Goal: Find specific page/section: Find specific page/section

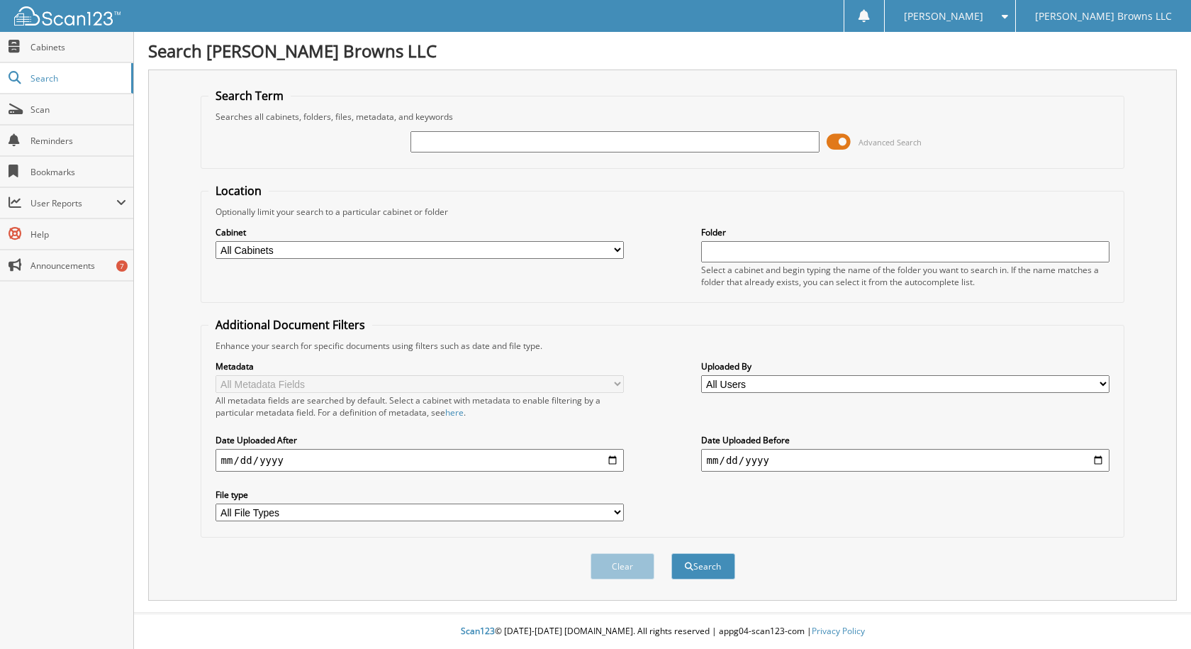
click at [527, 142] on input "text" at bounding box center [614, 141] width 409 height 21
type input "6127543"
click at [671, 553] on button "Search" at bounding box center [703, 566] width 64 height 26
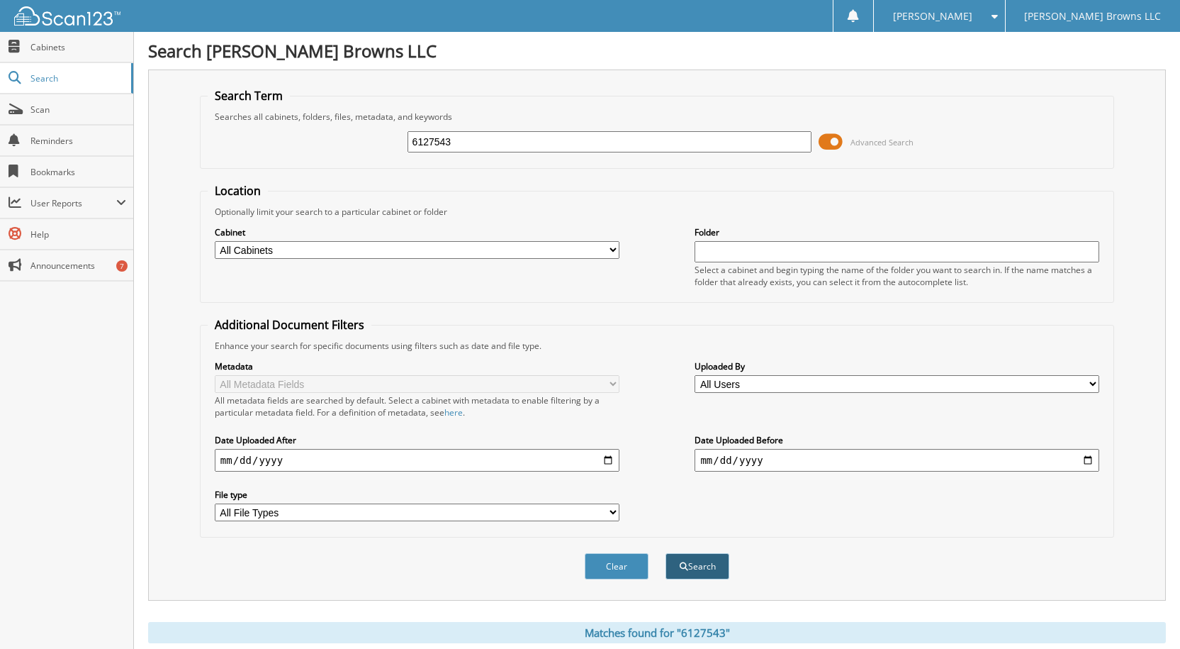
click at [709, 565] on button "Search" at bounding box center [698, 566] width 64 height 26
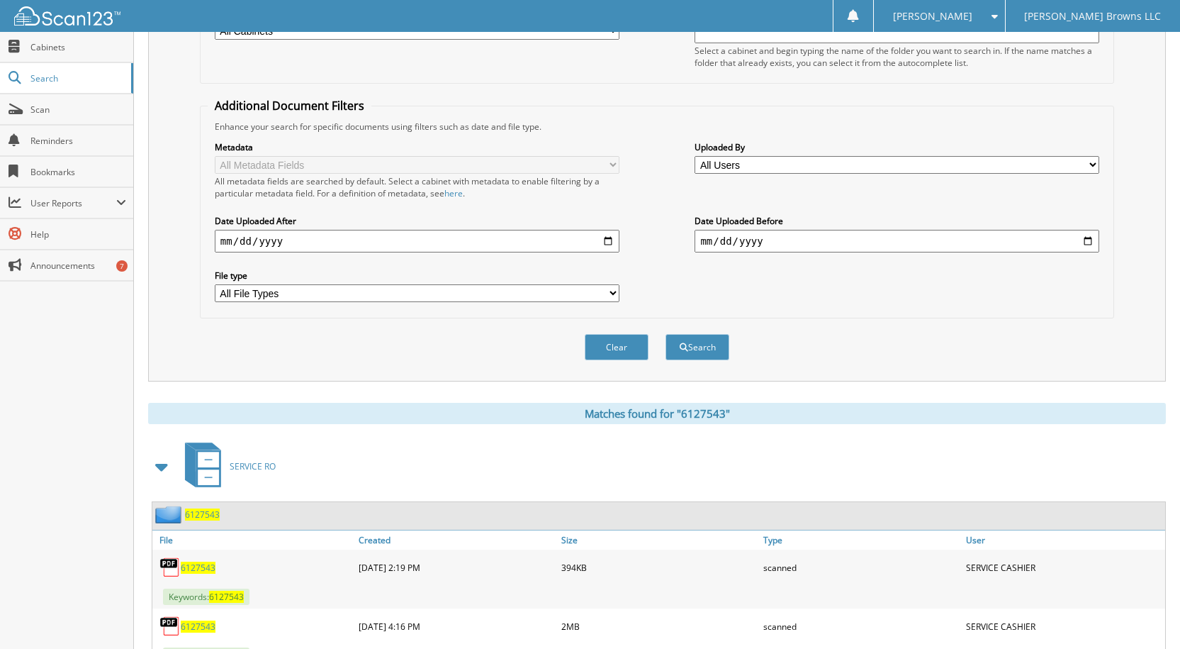
scroll to position [281, 0]
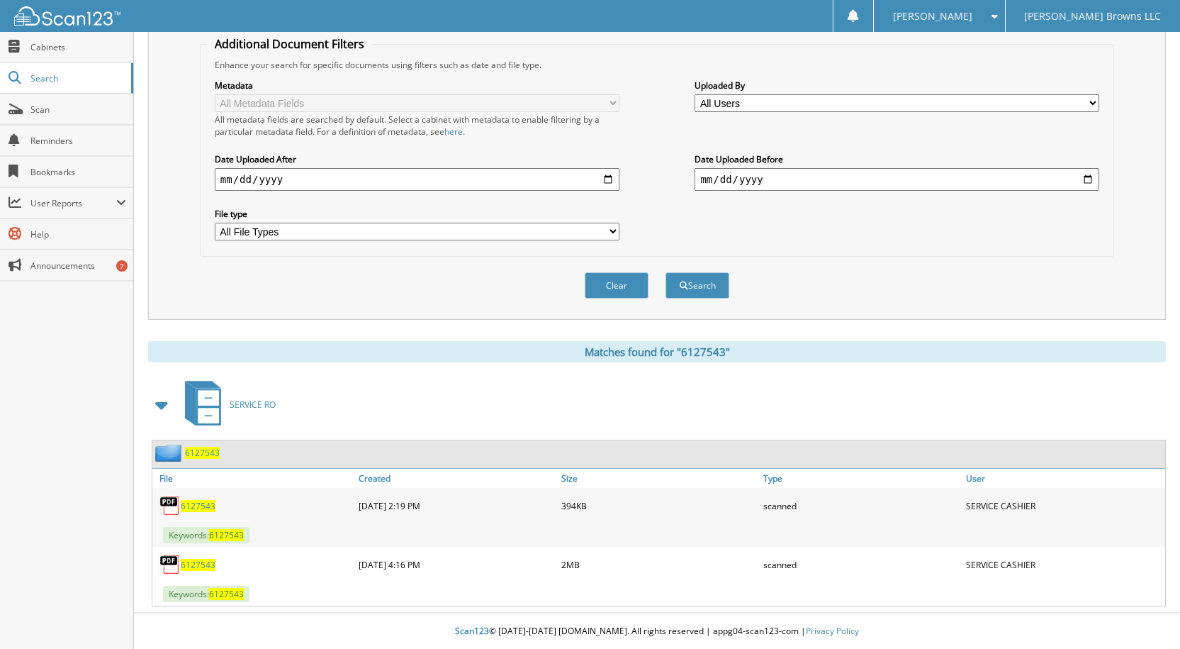
click at [201, 502] on span "6127543" at bounding box center [198, 506] width 35 height 12
click at [206, 564] on span "6127543" at bounding box center [198, 565] width 35 height 12
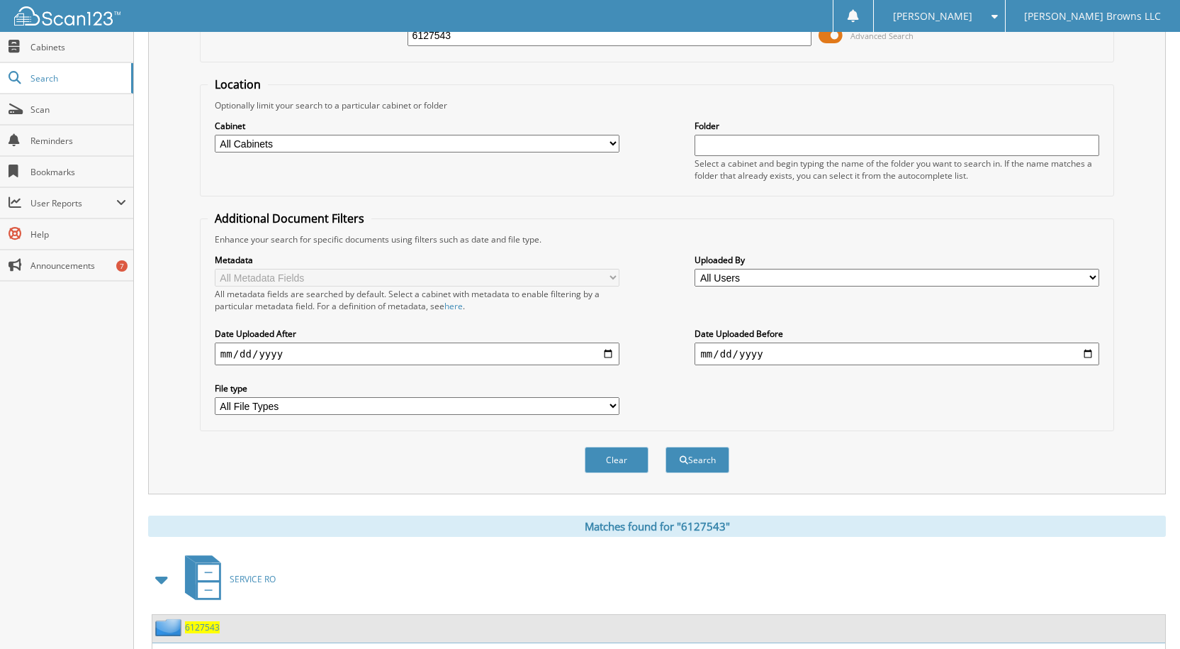
scroll to position [0, 0]
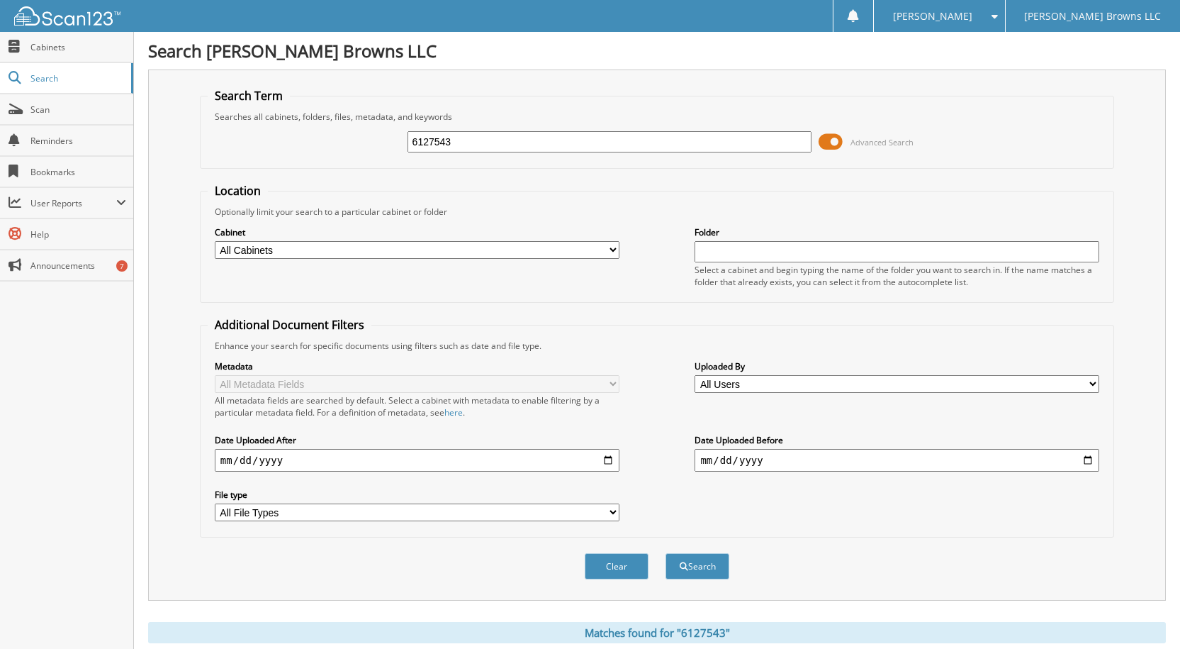
drag, startPoint x: 498, startPoint y: 139, endPoint x: 213, endPoint y: 116, distance: 286.6
click at [213, 116] on fieldset "Search Term Searches all cabinets, folders, files, metadata, and keywords 61275…" at bounding box center [657, 128] width 914 height 81
paste input "6124473"
type input "6124473"
click at [666, 553] on button "Search" at bounding box center [698, 566] width 64 height 26
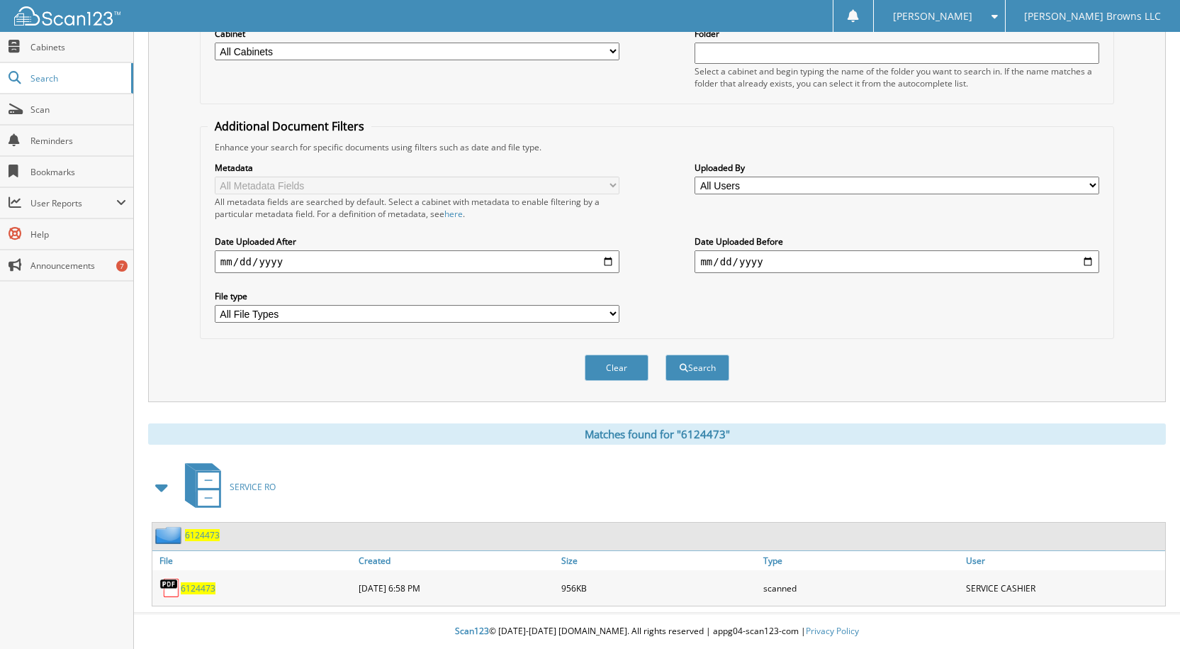
click at [196, 592] on span "6124473" at bounding box center [198, 588] width 35 height 12
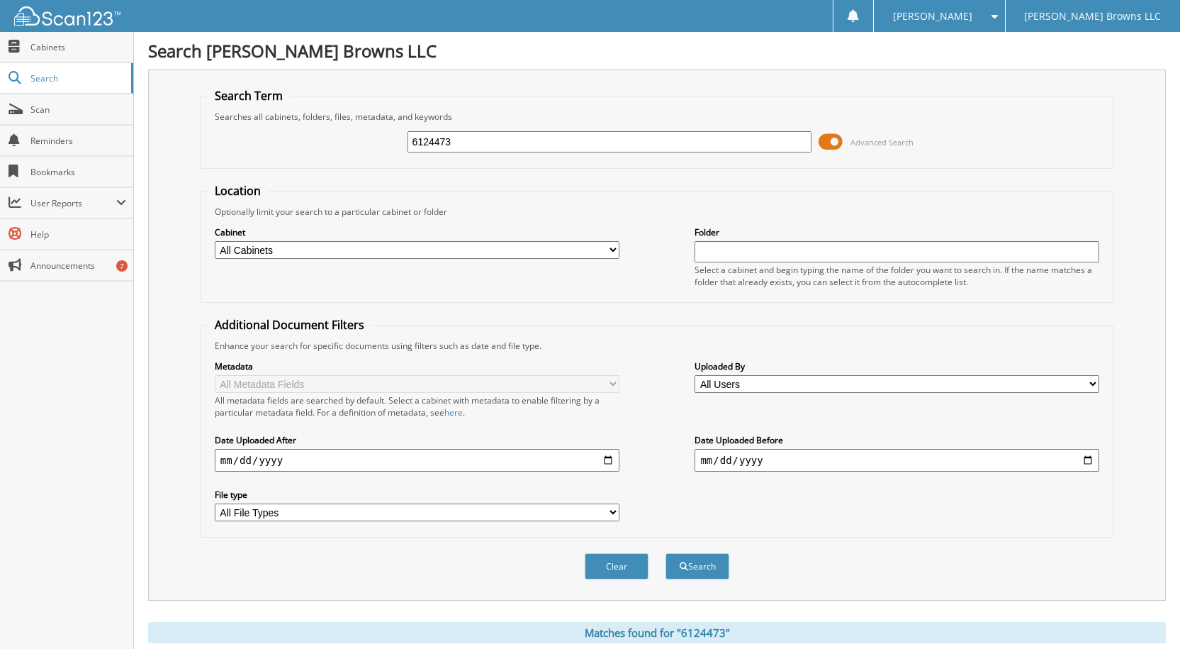
drag, startPoint x: 495, startPoint y: 151, endPoint x: 429, endPoint y: 141, distance: 66.7
click at [429, 141] on input "6124473" at bounding box center [610, 141] width 405 height 21
type input "6"
paste input "6127574"
type input "6127574"
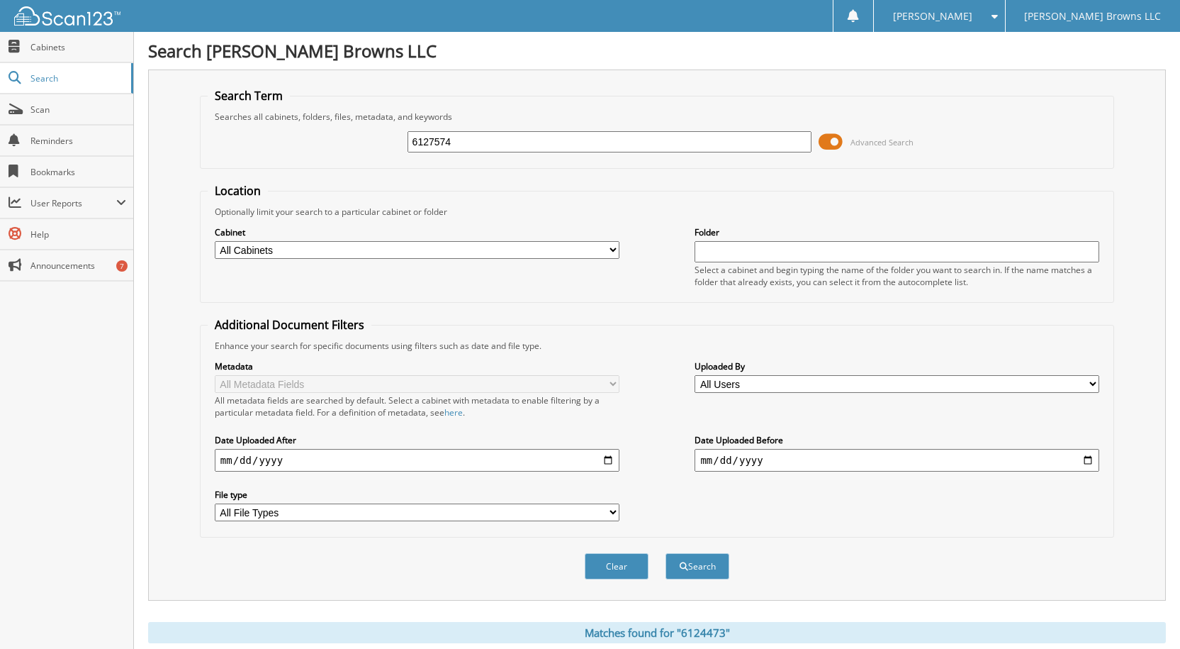
click at [666, 553] on button "Search" at bounding box center [698, 566] width 64 height 26
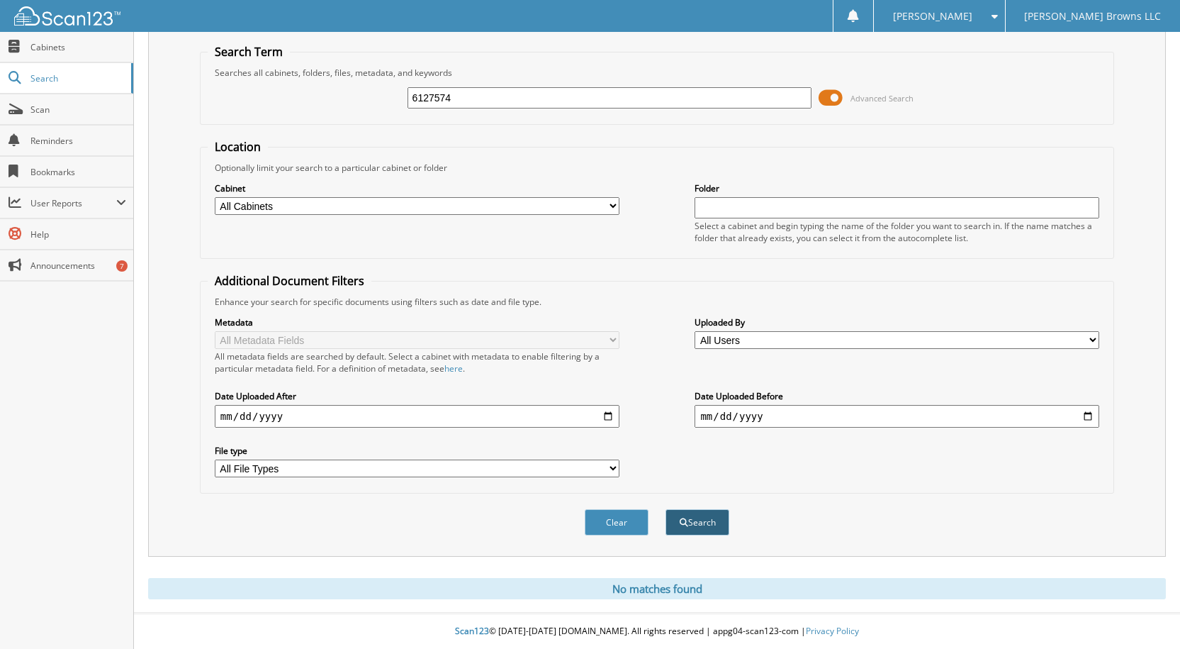
click at [720, 527] on button "Search" at bounding box center [698, 522] width 64 height 26
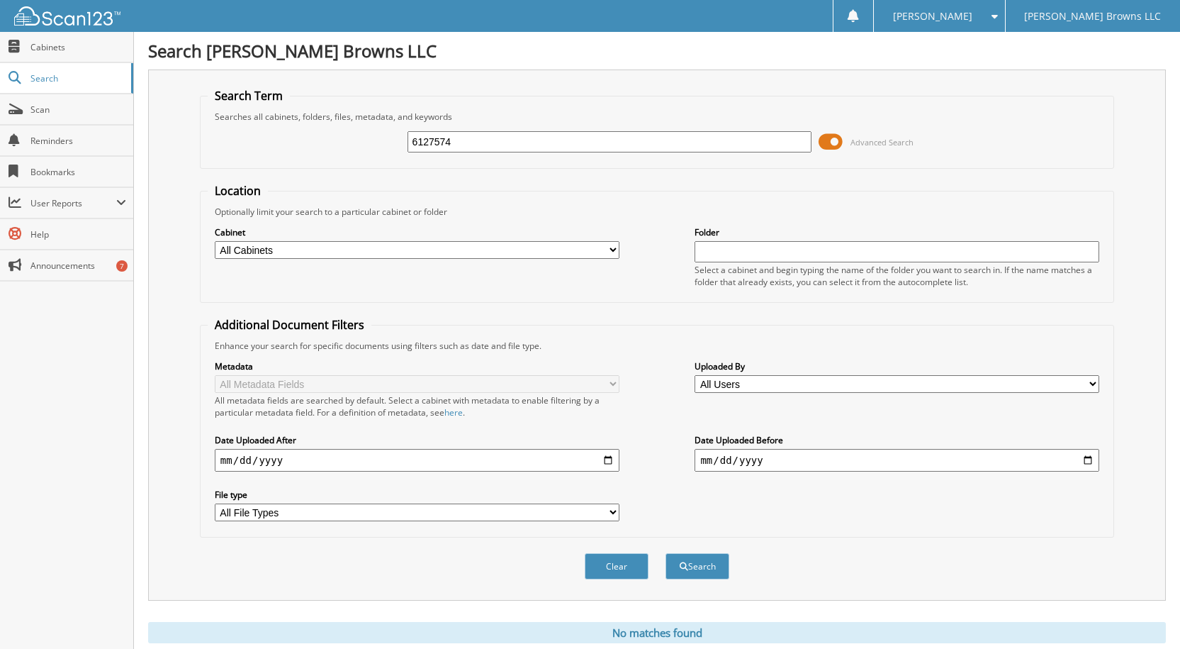
drag, startPoint x: 469, startPoint y: 146, endPoint x: 296, endPoint y: 119, distance: 175.1
click at [296, 119] on fieldset "Search Term Searches all cabinets, folders, files, metadata, and keywords 61275…" at bounding box center [657, 128] width 914 height 81
click at [549, 83] on div "Search Term Searches all cabinets, folders, files, metadata, and keywords Advan…" at bounding box center [657, 334] width 1018 height 531
